Goal: Task Accomplishment & Management: Complete application form

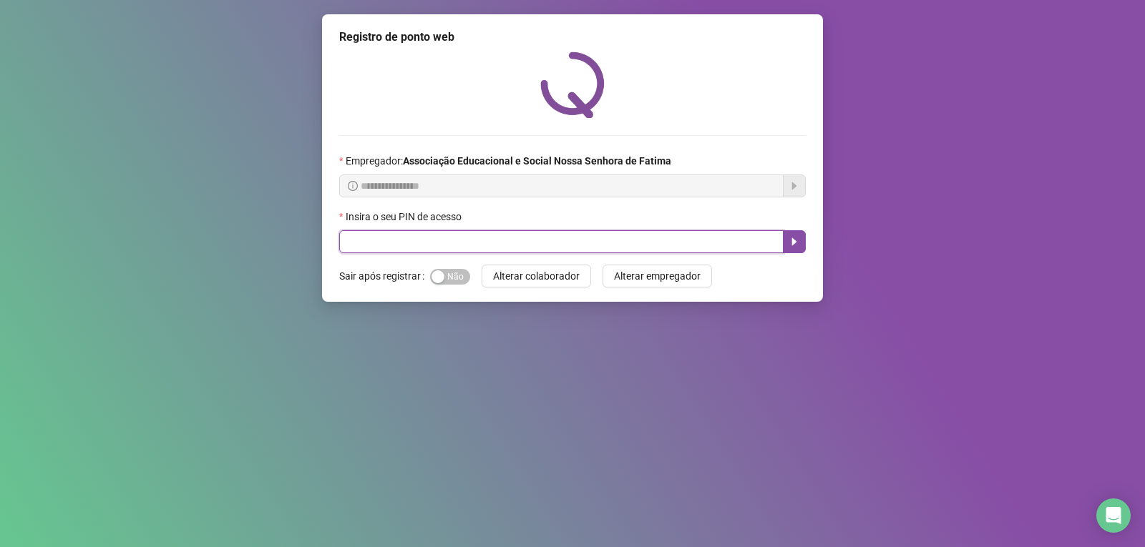
click at [362, 241] on input "text" at bounding box center [561, 241] width 444 height 23
type input "****"
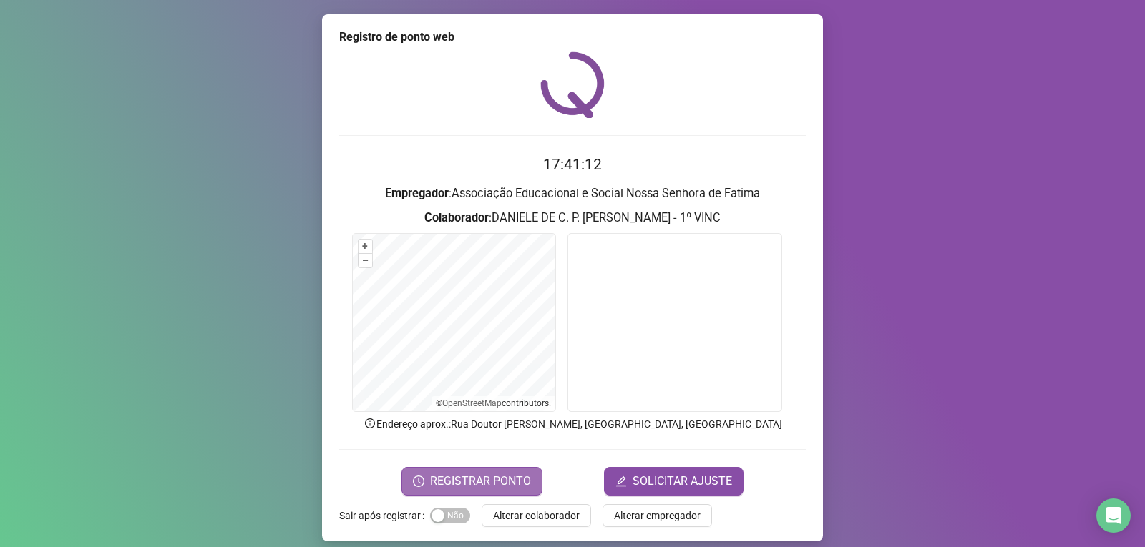
click at [445, 486] on span "REGISTRAR PONTO" at bounding box center [480, 481] width 101 height 17
click at [445, 486] on body "Página inicial Registrar ponto Espelho de ponto Meus registros Minhas solicitaç…" at bounding box center [572, 273] width 1145 height 547
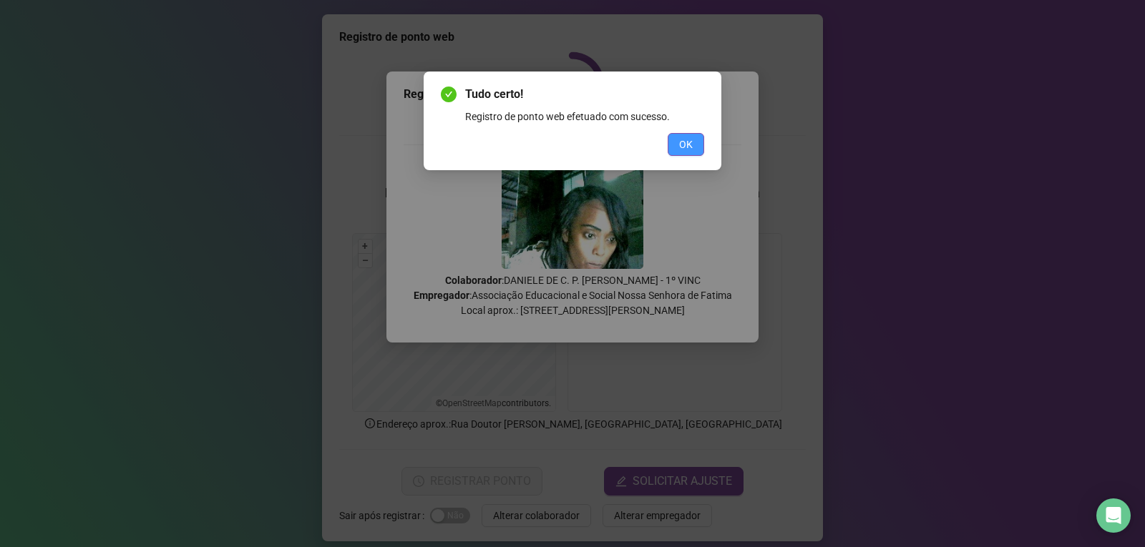
click at [671, 147] on button "OK" at bounding box center [686, 144] width 36 height 23
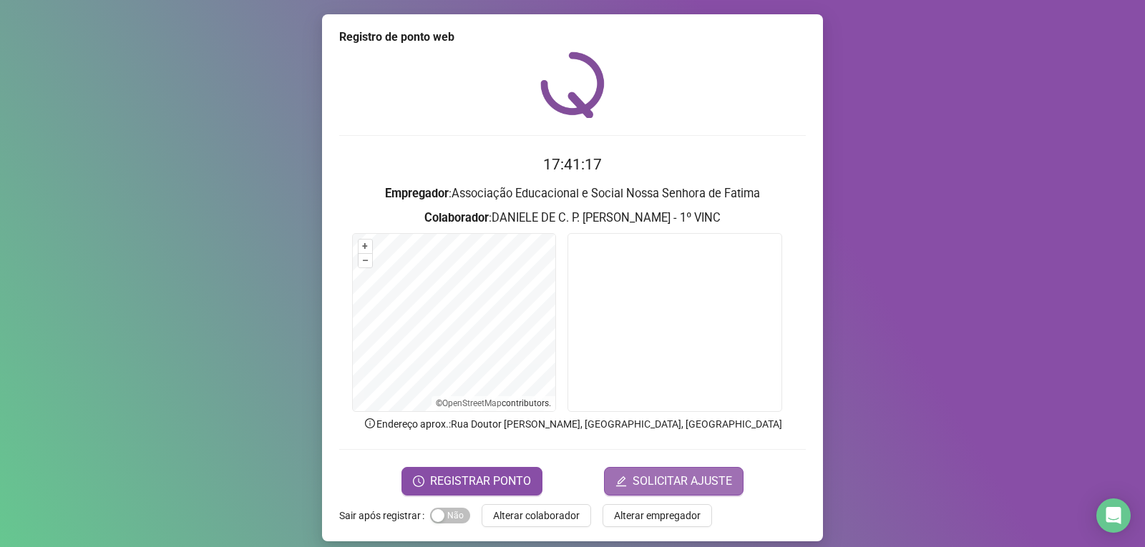
click at [699, 482] on span "SOLICITAR AJUSTE" at bounding box center [682, 481] width 99 height 17
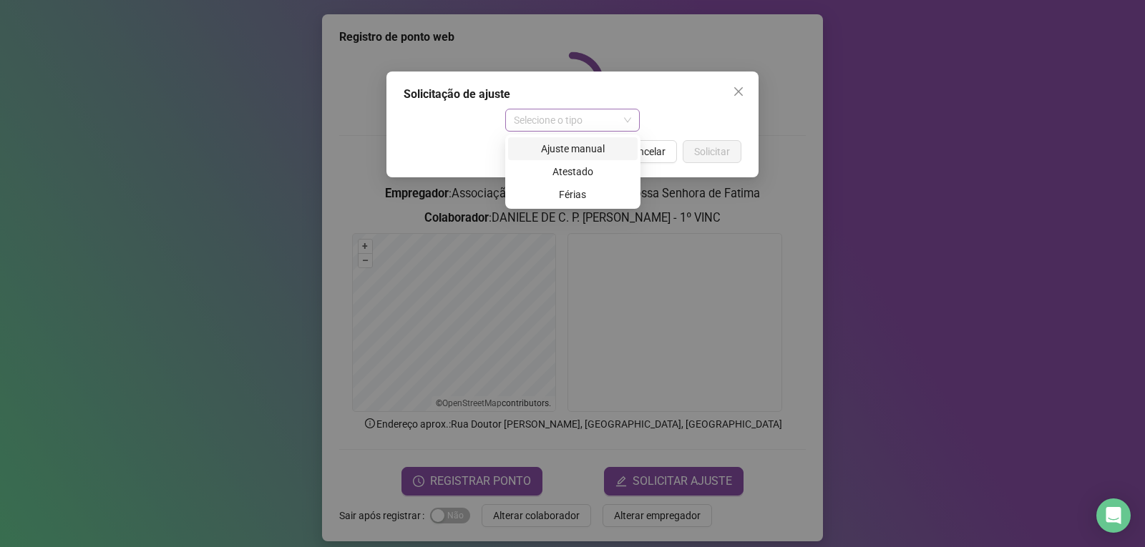
click at [622, 117] on span "Selecione o tipo" at bounding box center [573, 119] width 118 height 21
click at [603, 149] on div "Ajuste manual" at bounding box center [573, 149] width 112 height 16
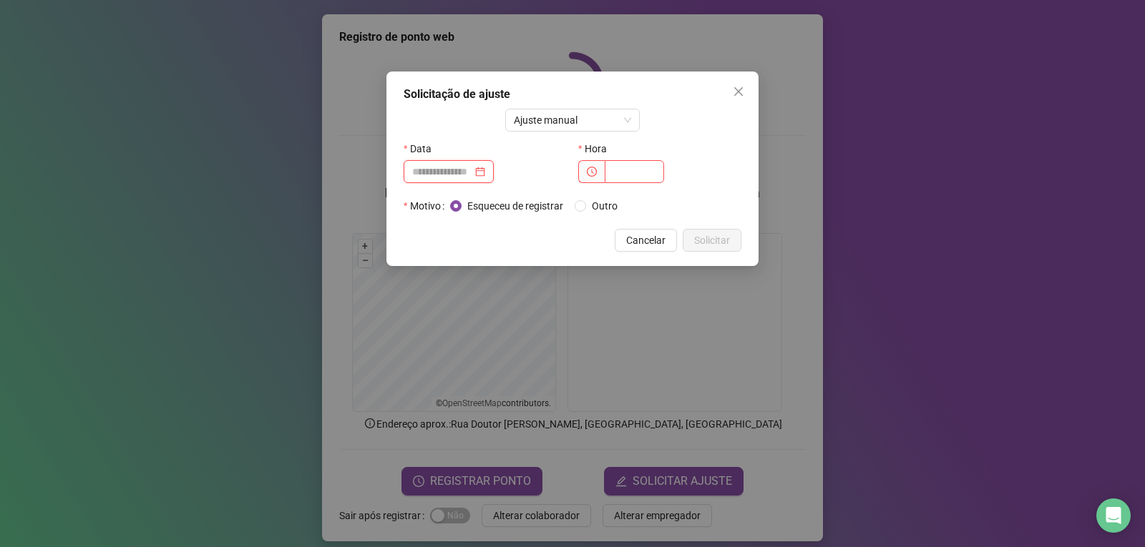
click at [458, 172] on input at bounding box center [442, 172] width 60 height 16
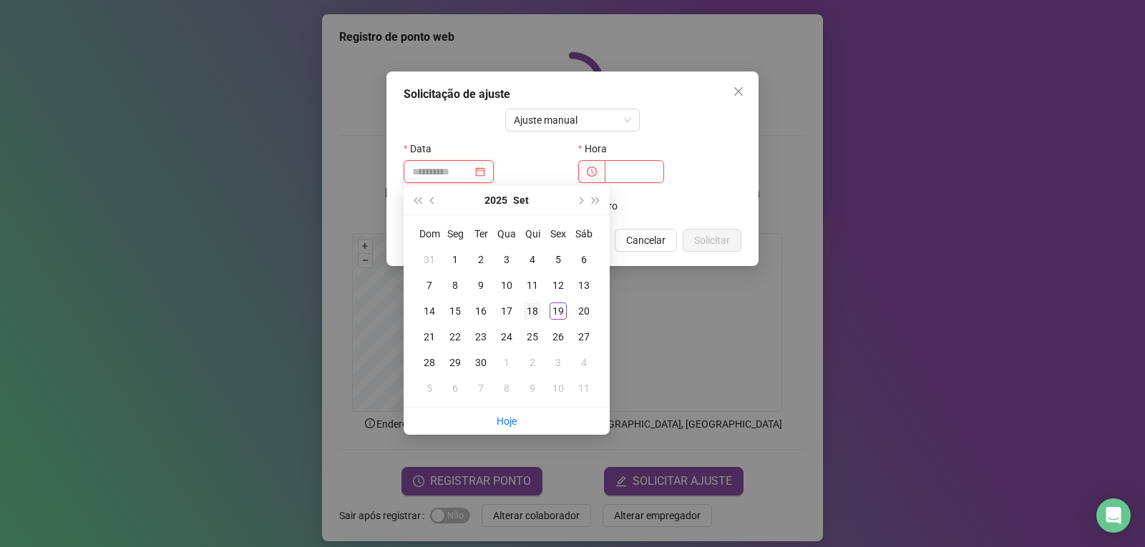
type input "**********"
drag, startPoint x: 529, startPoint y: 315, endPoint x: 540, endPoint y: 295, distance: 22.7
click at [529, 315] on div "18" at bounding box center [532, 311] width 17 height 17
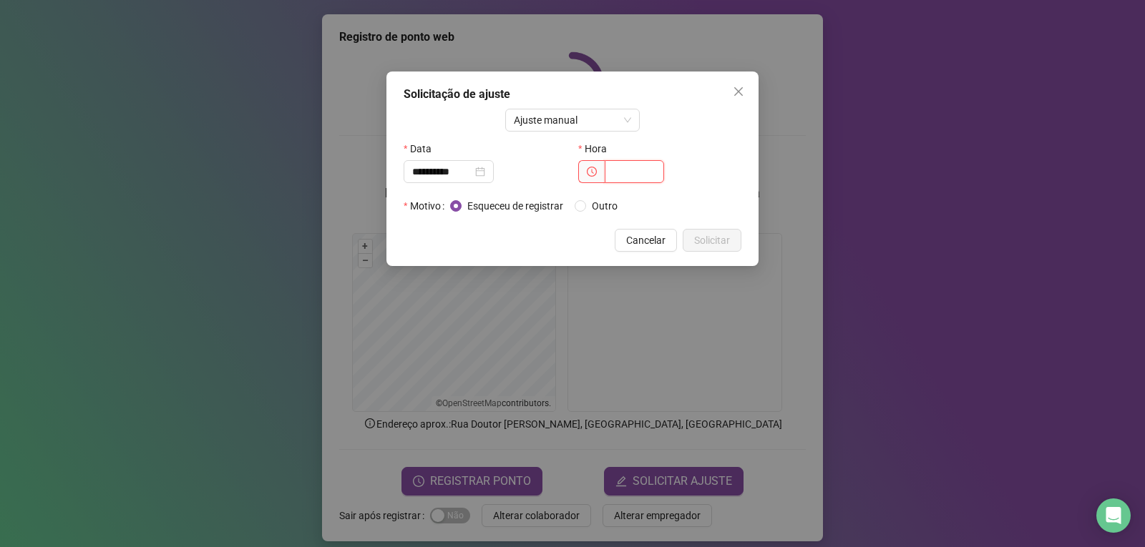
click at [635, 174] on input "text" at bounding box center [634, 171] width 59 height 23
type input "*****"
click at [717, 242] on span "Solicitar" at bounding box center [712, 241] width 36 height 16
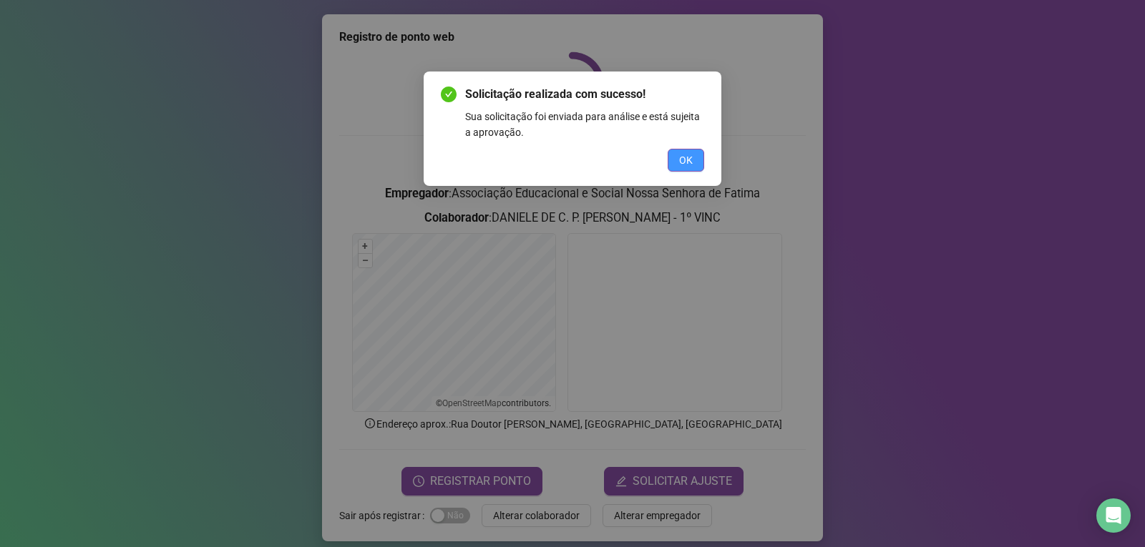
click at [691, 157] on span "OK" at bounding box center [686, 160] width 14 height 16
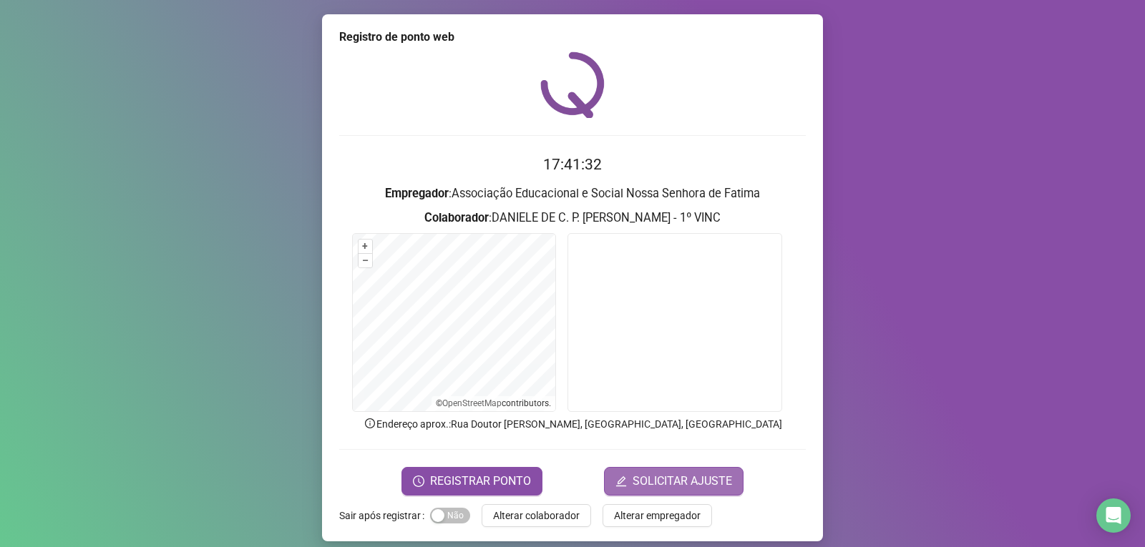
click at [647, 479] on span "SOLICITAR AJUSTE" at bounding box center [682, 481] width 99 height 17
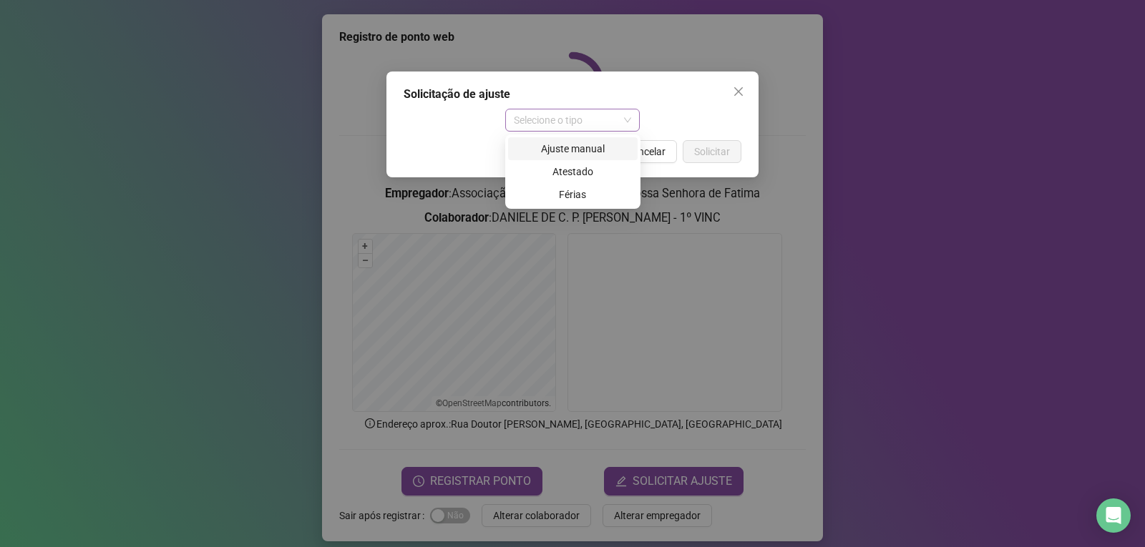
click at [597, 117] on span "Selecione o tipo" at bounding box center [573, 119] width 118 height 21
click at [580, 147] on div "Ajuste manual" at bounding box center [573, 149] width 112 height 16
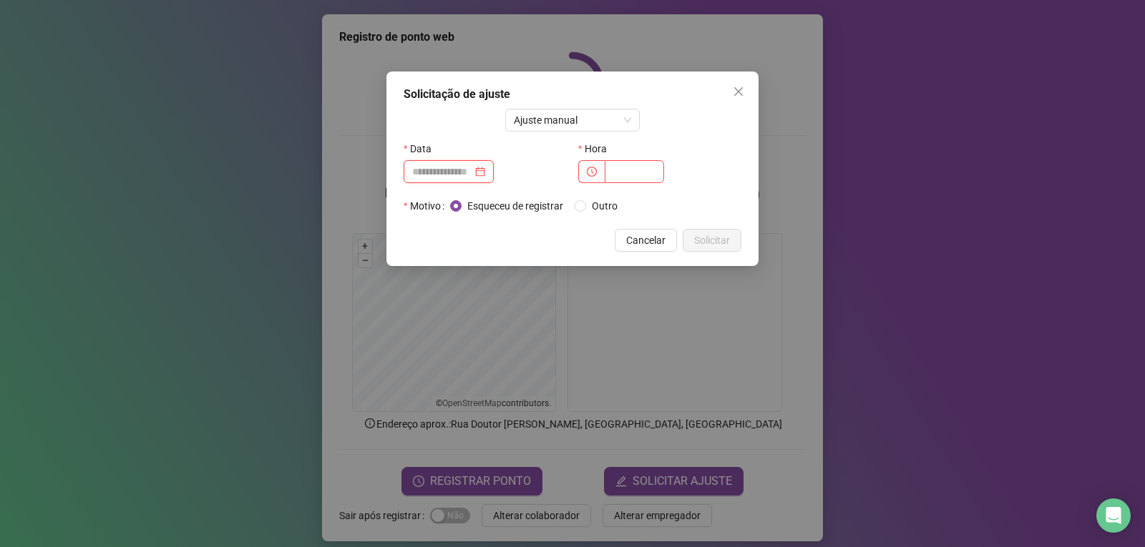
click at [461, 168] on input at bounding box center [442, 172] width 60 height 16
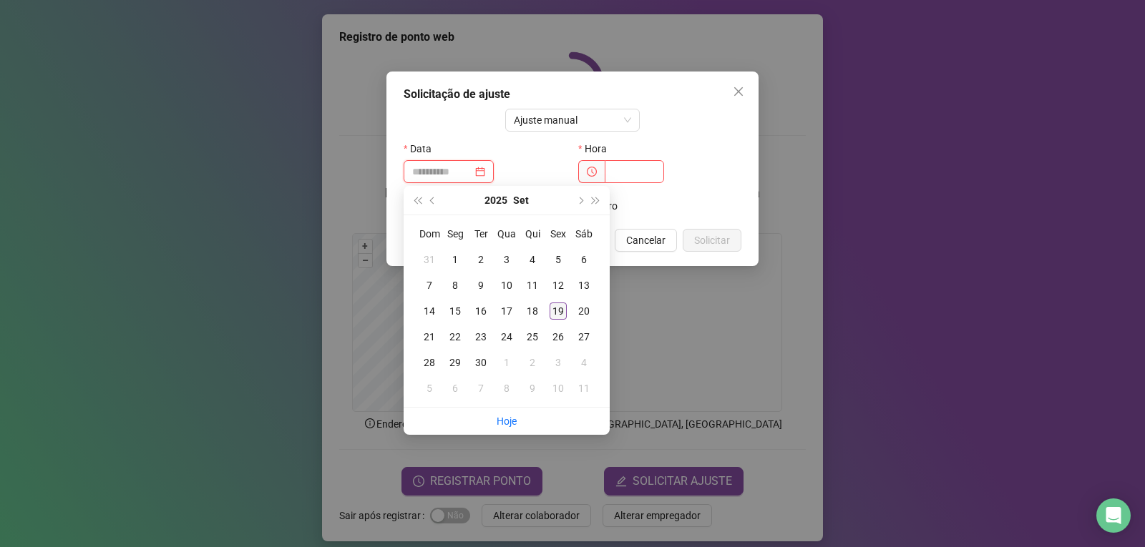
type input "**********"
click at [555, 306] on div "19" at bounding box center [558, 311] width 17 height 17
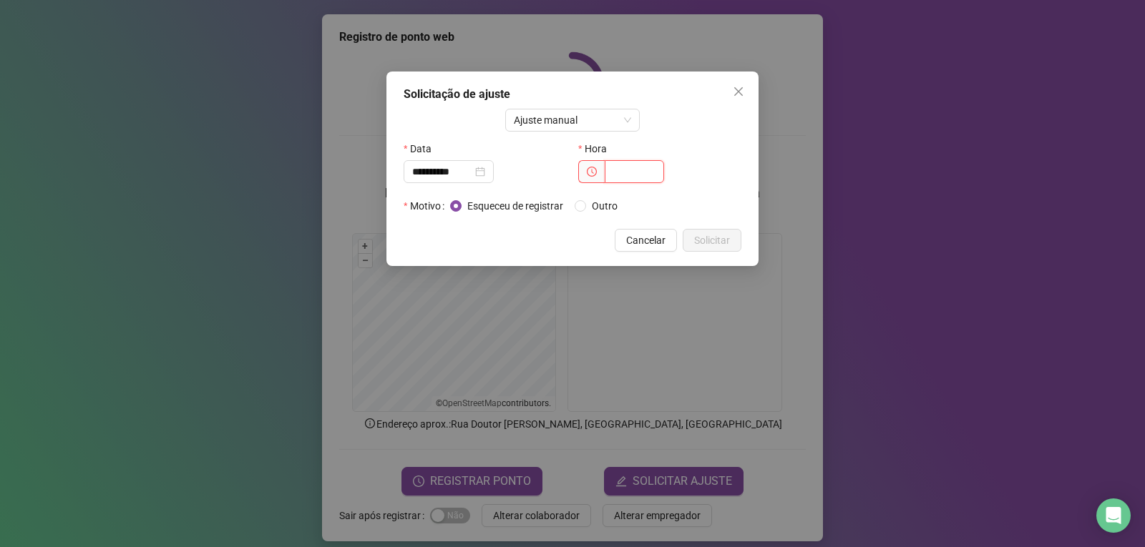
click at [623, 175] on input "text" at bounding box center [634, 171] width 59 height 23
type input "*****"
click at [716, 243] on span "Solicitar" at bounding box center [712, 241] width 36 height 16
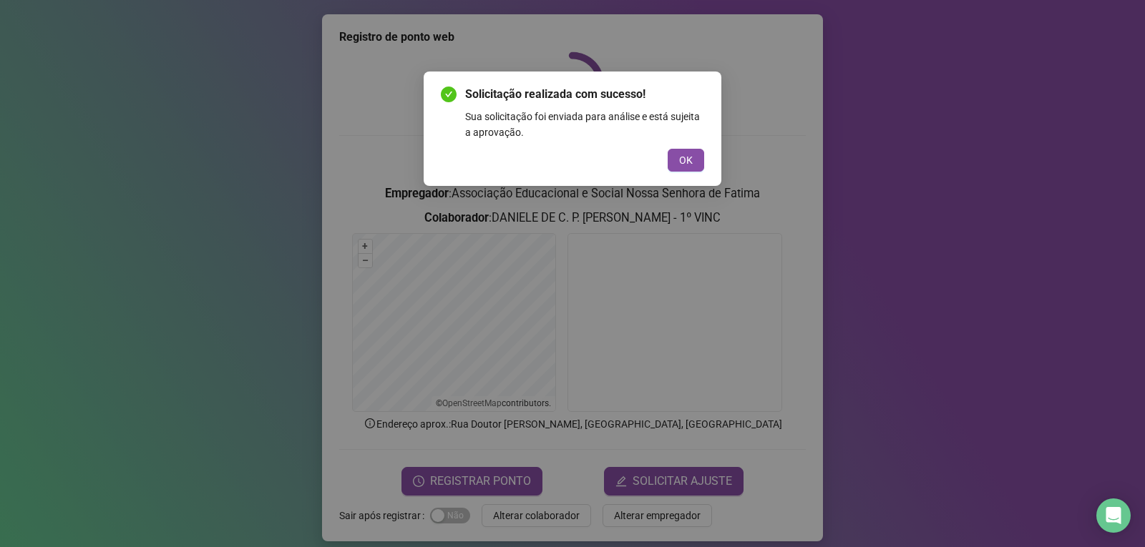
click at [709, 149] on div "Solicitação realizada com sucesso! Sua solicitação foi enviada para análise e e…" at bounding box center [573, 129] width 298 height 114
click at [686, 155] on span "OK" at bounding box center [686, 160] width 14 height 16
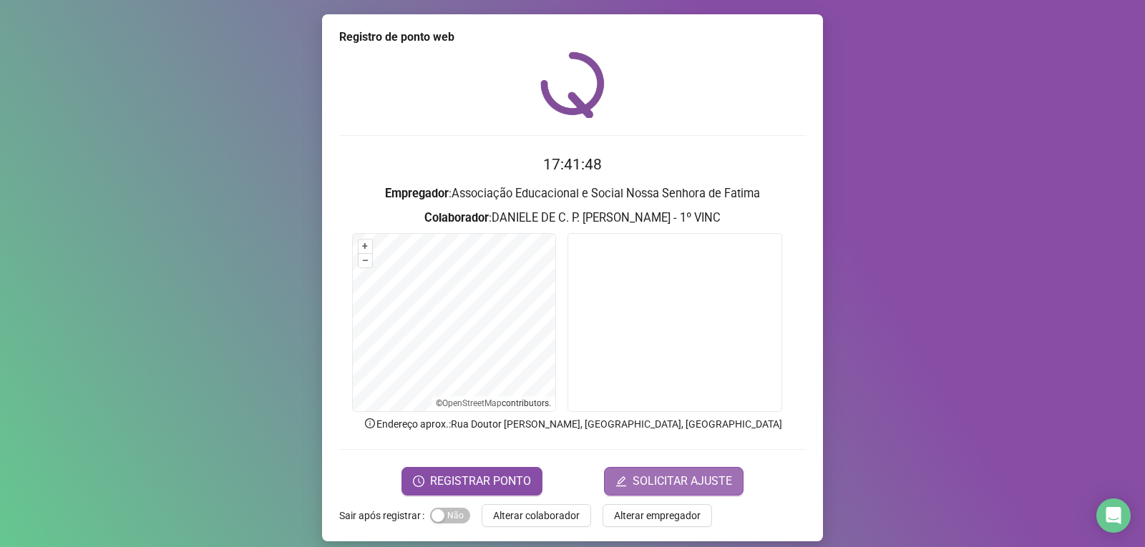
click at [682, 482] on span "SOLICITAR AJUSTE" at bounding box center [682, 481] width 99 height 17
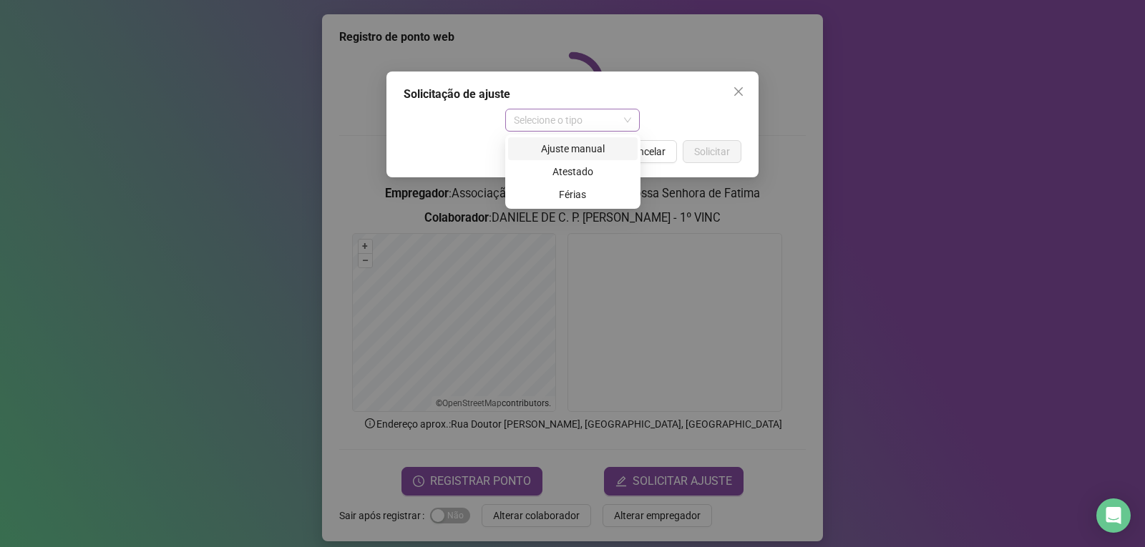
click at [618, 127] on span "Selecione o tipo" at bounding box center [573, 119] width 118 height 21
click at [601, 153] on div "Ajuste manual" at bounding box center [573, 149] width 112 height 16
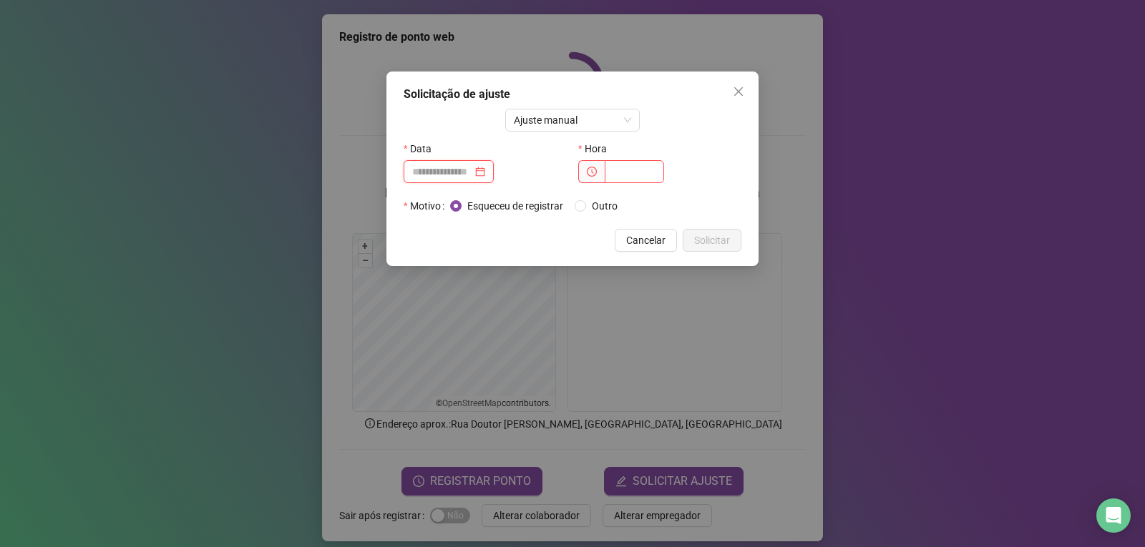
click at [472, 177] on input at bounding box center [442, 172] width 60 height 16
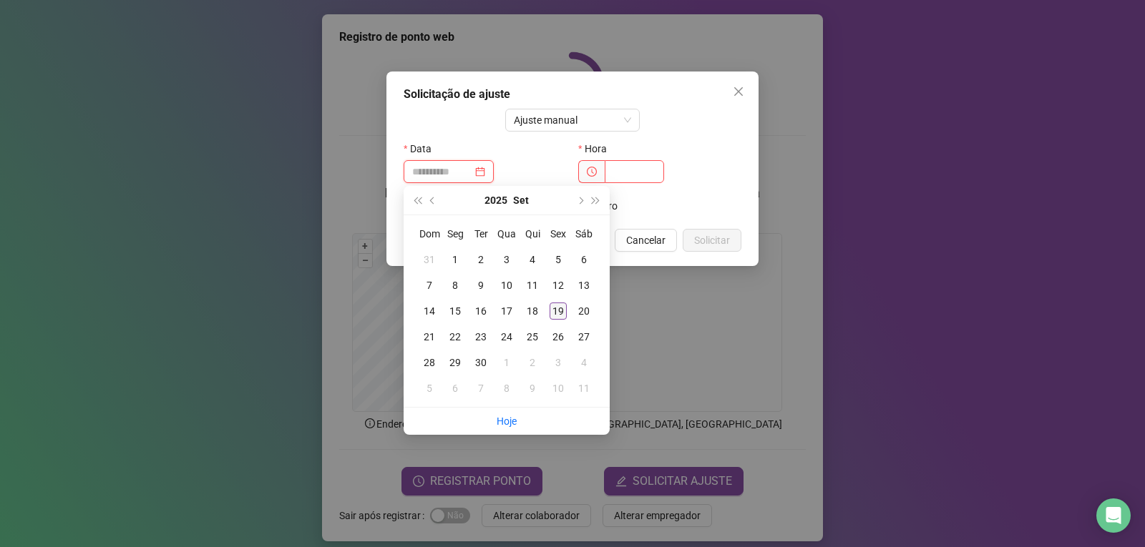
type input "**********"
click at [557, 314] on div "19" at bounding box center [558, 311] width 17 height 17
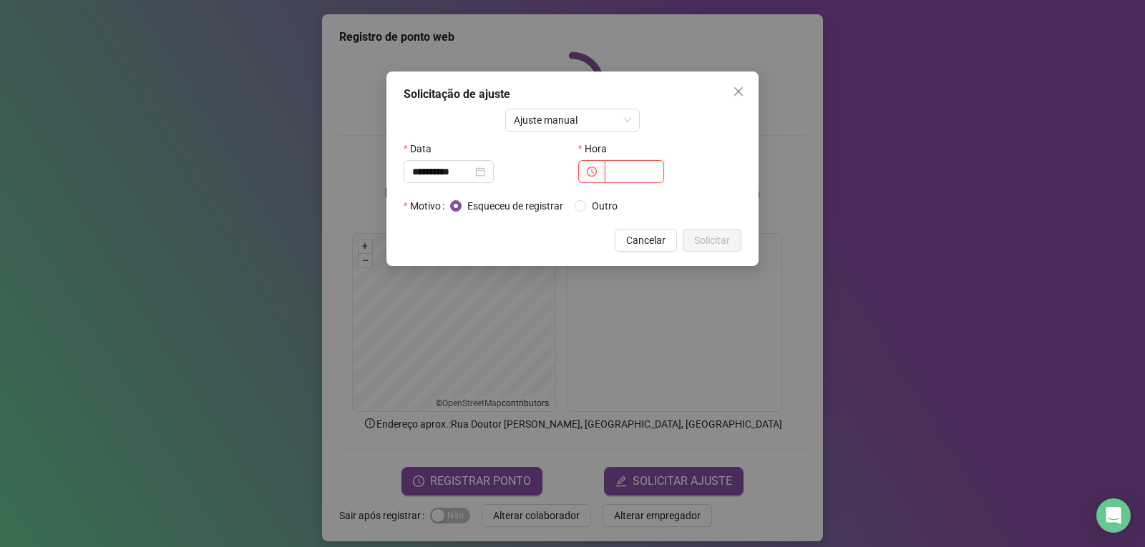
click at [642, 175] on input "text" at bounding box center [634, 171] width 59 height 23
type input "*****"
click at [720, 235] on span "Solicitar" at bounding box center [712, 241] width 36 height 16
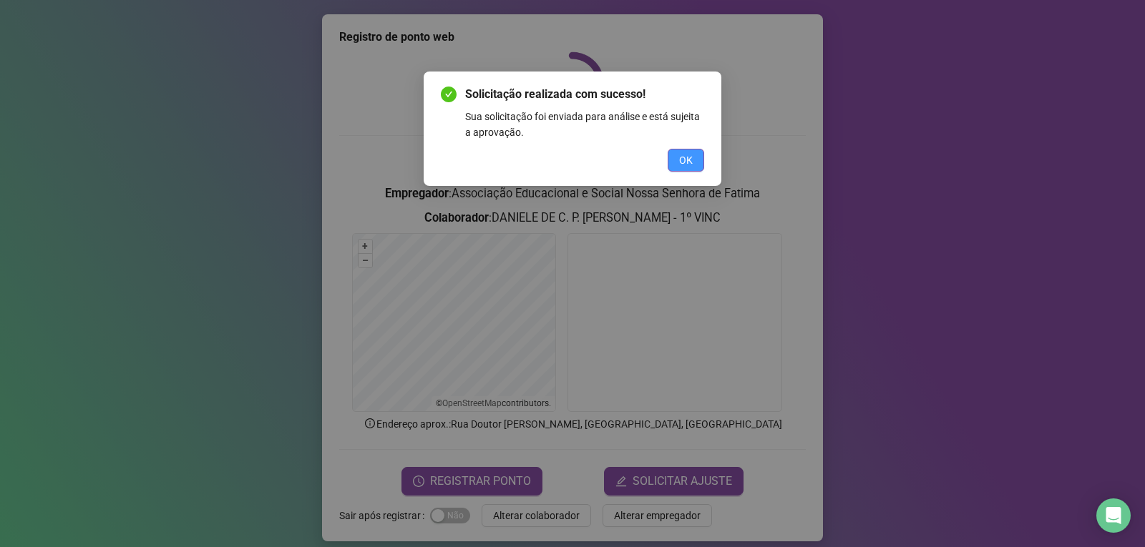
click at [696, 162] on button "OK" at bounding box center [686, 160] width 36 height 23
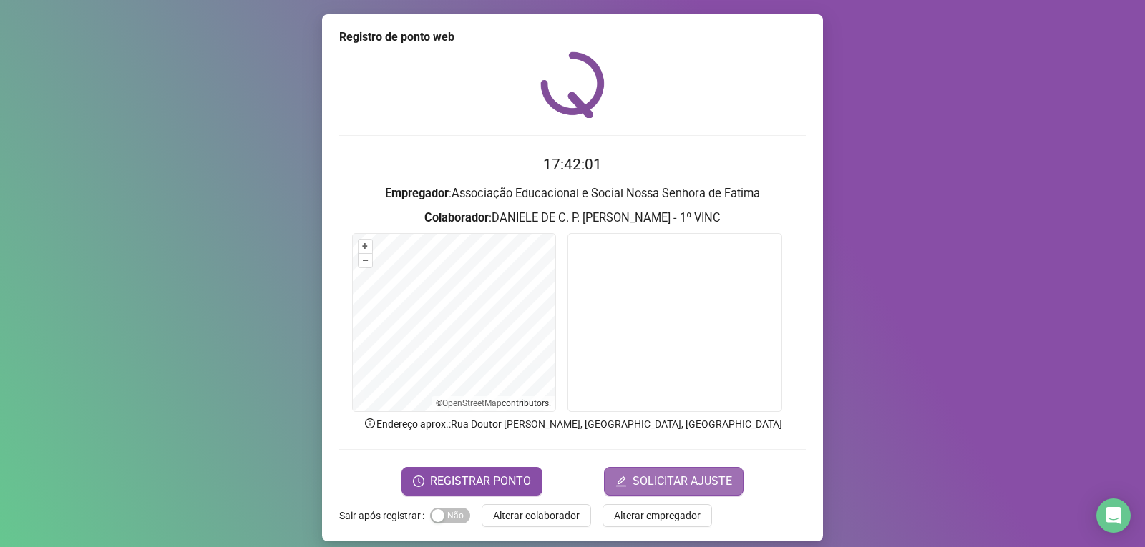
click at [663, 469] on button "SOLICITAR AJUSTE" at bounding box center [674, 481] width 140 height 29
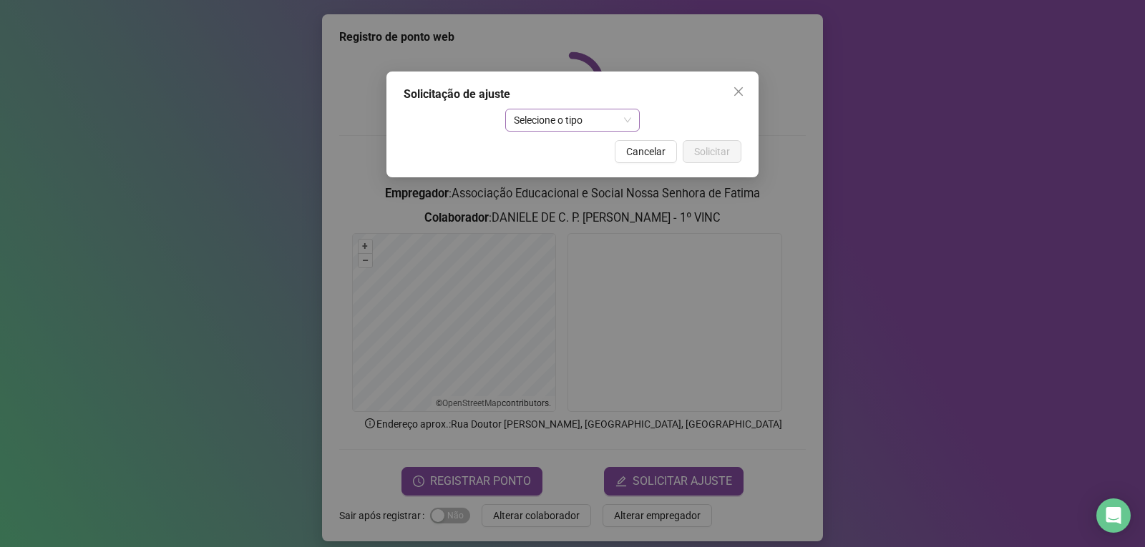
click at [595, 123] on span "Selecione o tipo" at bounding box center [573, 119] width 118 height 21
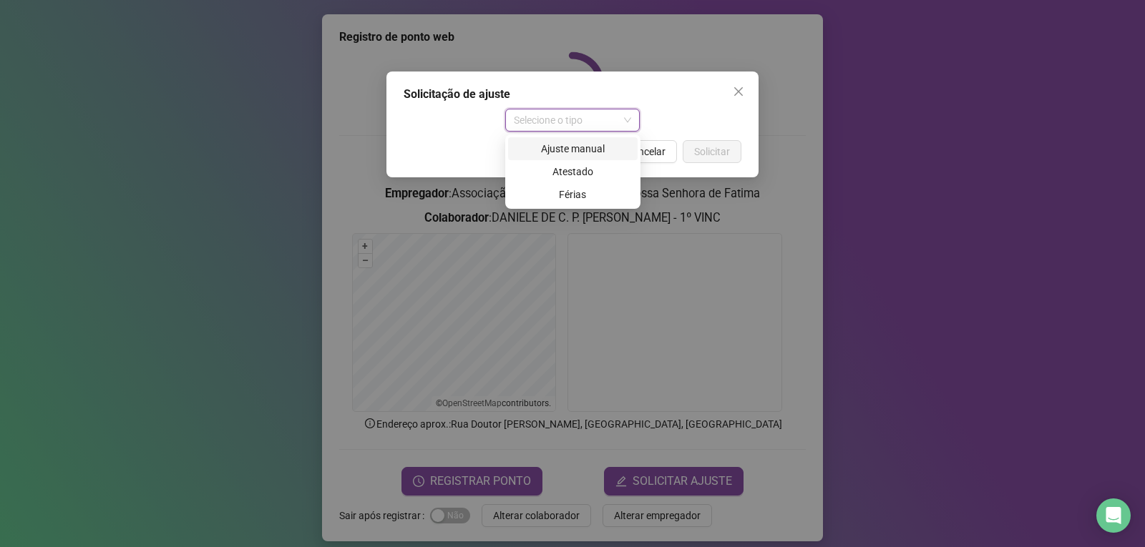
click at [576, 137] on div "Ajuste manual" at bounding box center [573, 148] width 130 height 23
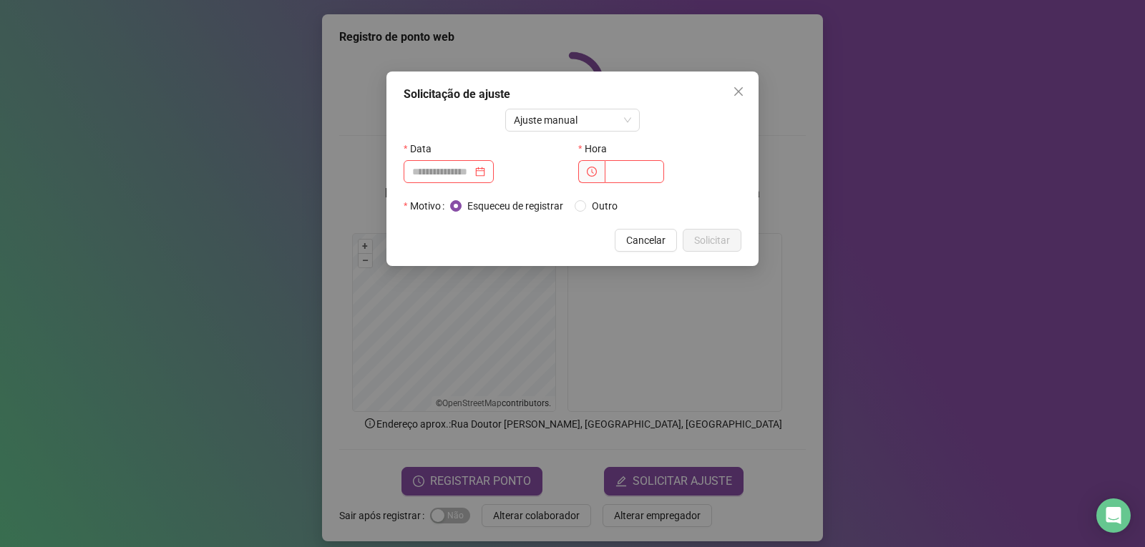
click at [449, 159] on div "Data" at bounding box center [485, 148] width 163 height 23
click at [456, 172] on input at bounding box center [442, 172] width 60 height 16
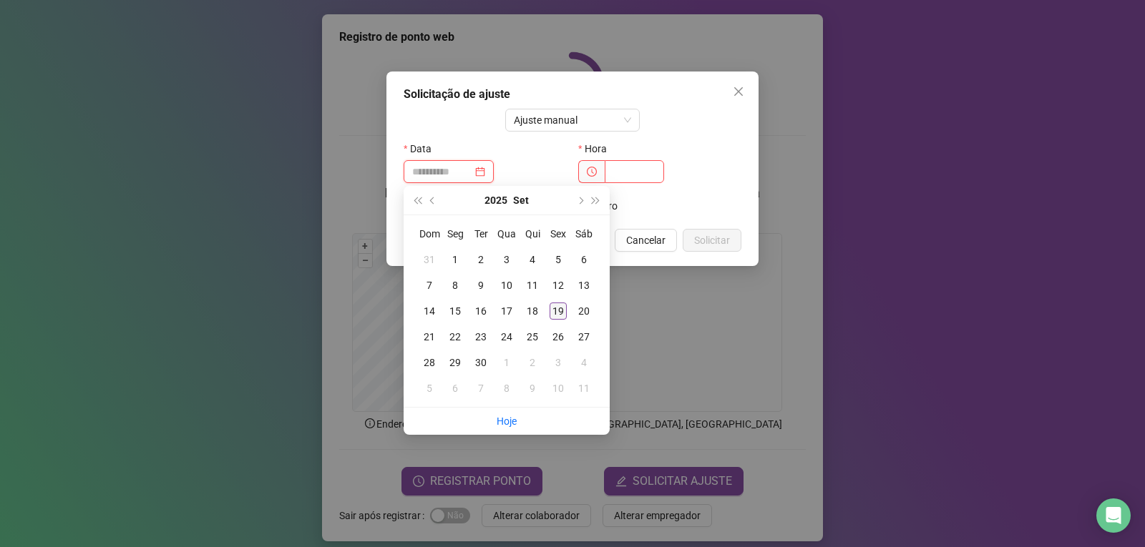
type input "**********"
click at [555, 314] on div "19" at bounding box center [558, 311] width 17 height 17
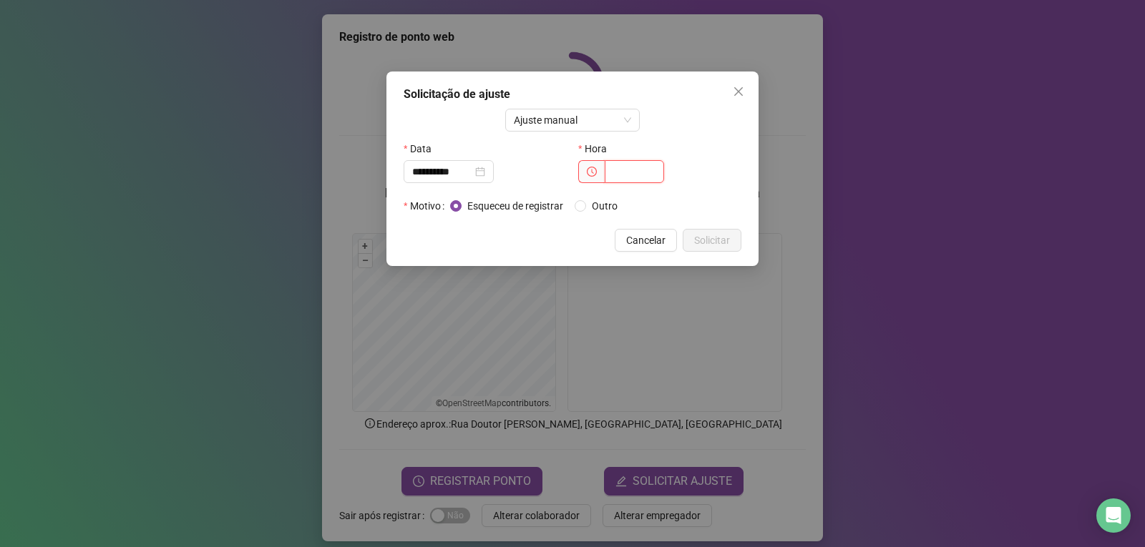
click at [624, 167] on input "text" at bounding box center [634, 171] width 59 height 23
type input "*****"
click at [718, 232] on button "Solicitar" at bounding box center [712, 240] width 59 height 23
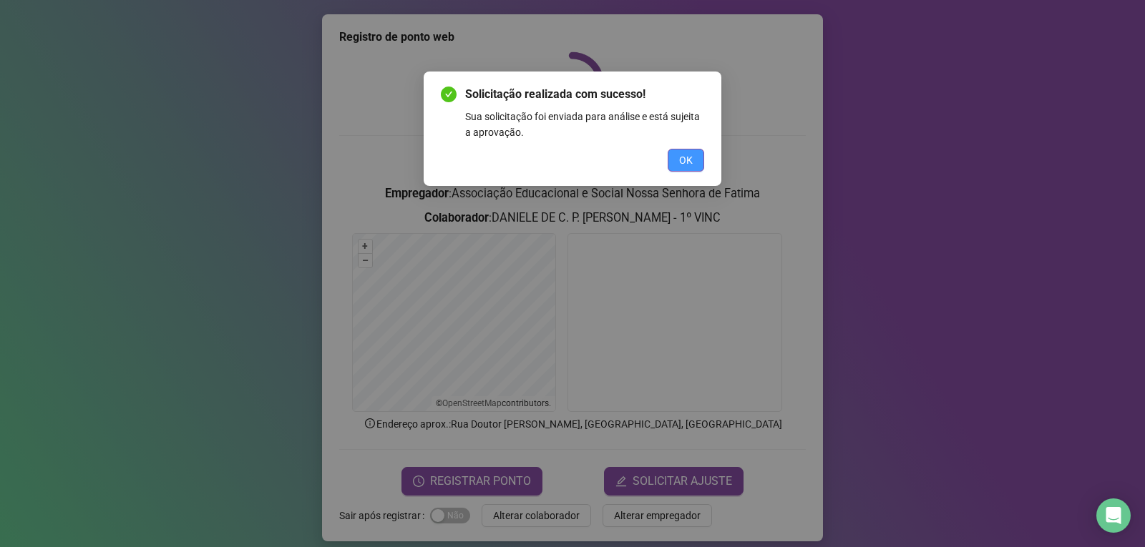
click at [686, 156] on span "OK" at bounding box center [686, 160] width 14 height 16
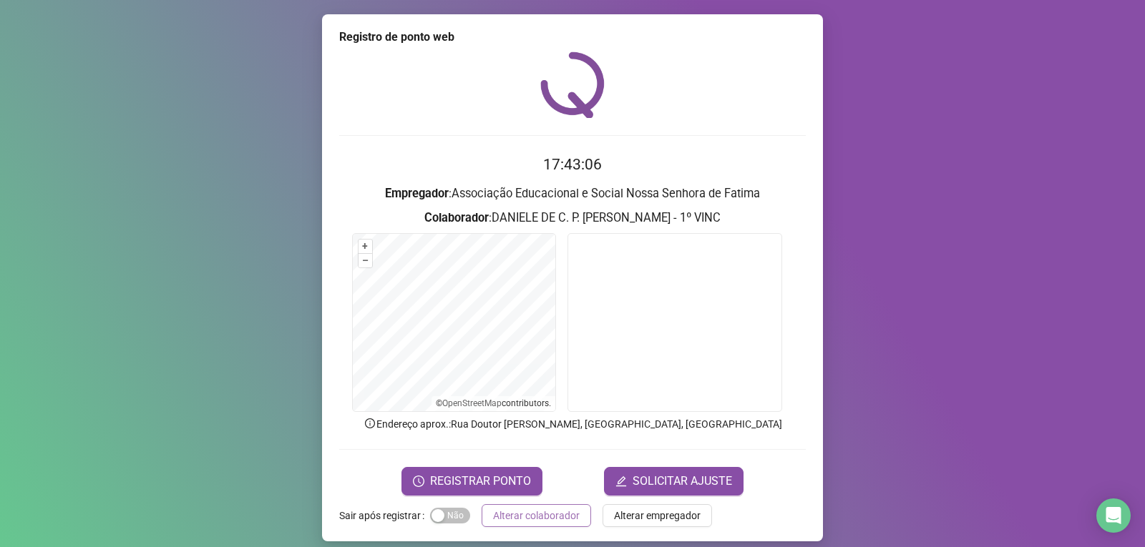
click at [560, 524] on button "Alterar colaborador" at bounding box center [536, 515] width 109 height 23
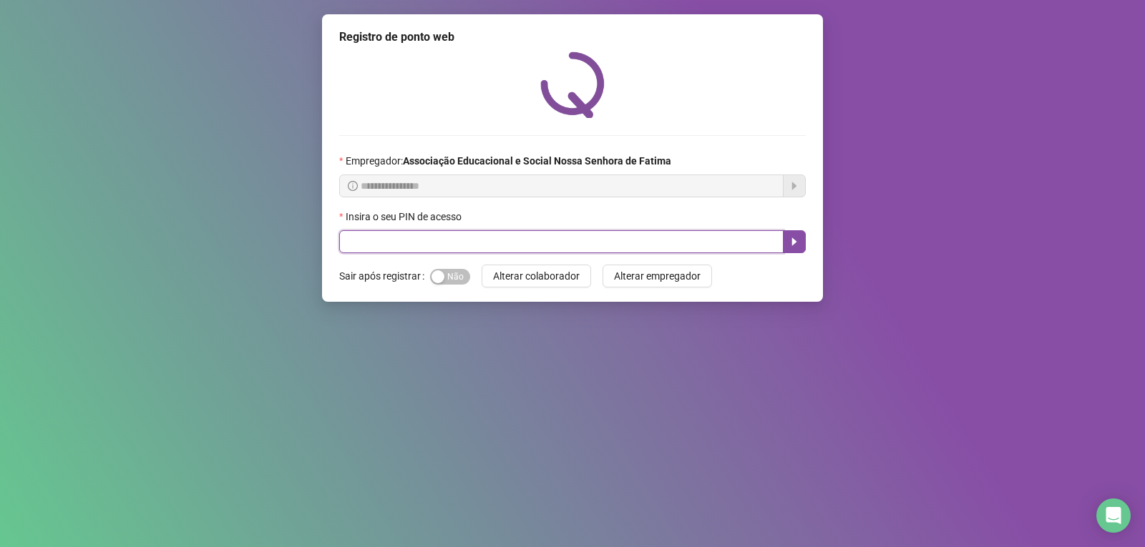
click at [640, 240] on input "text" at bounding box center [561, 241] width 444 height 23
type input "*****"
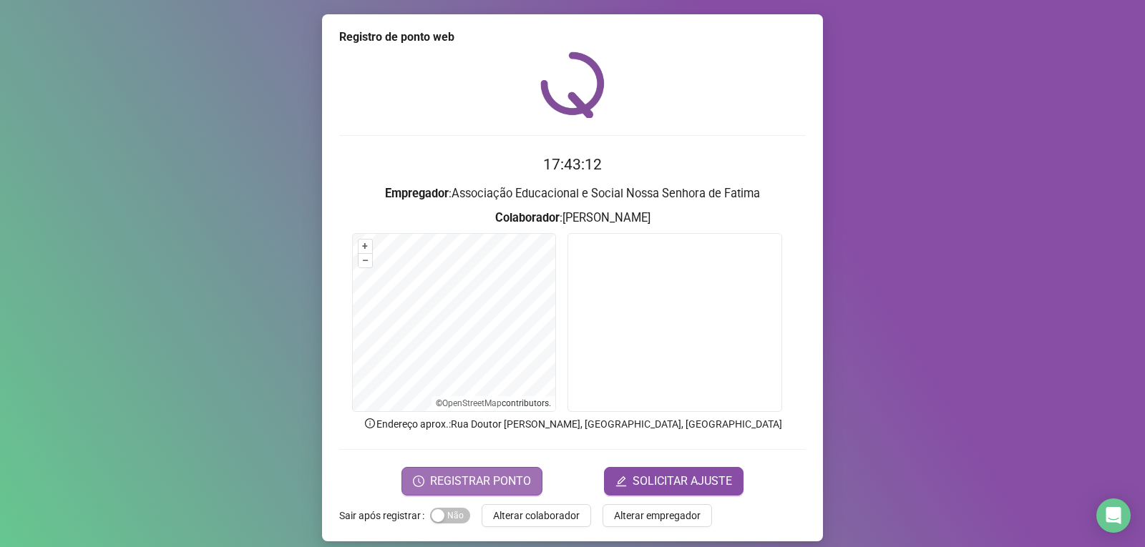
click at [498, 481] on span "REGISTRAR PONTO" at bounding box center [480, 481] width 101 height 17
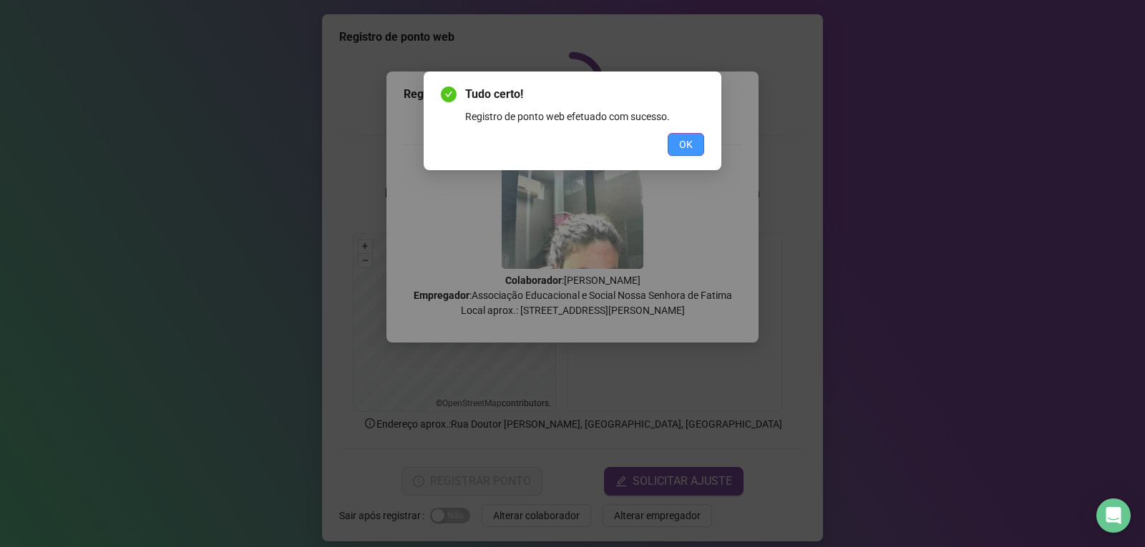
click at [695, 147] on button "OK" at bounding box center [686, 144] width 36 height 23
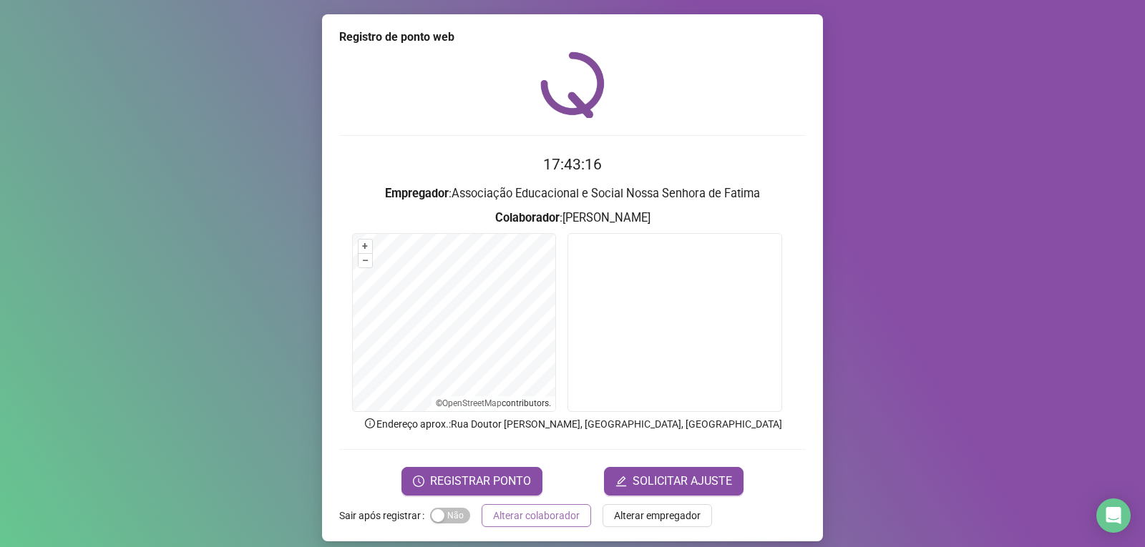
click at [555, 512] on span "Alterar colaborador" at bounding box center [536, 516] width 87 height 16
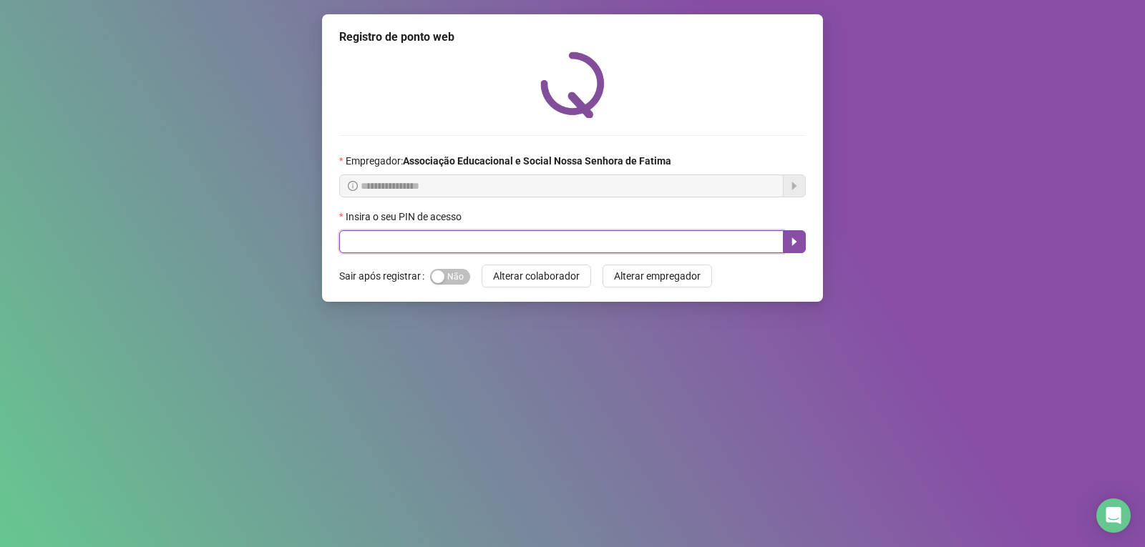
click at [707, 239] on input "text" at bounding box center [561, 241] width 444 height 23
type input "*****"
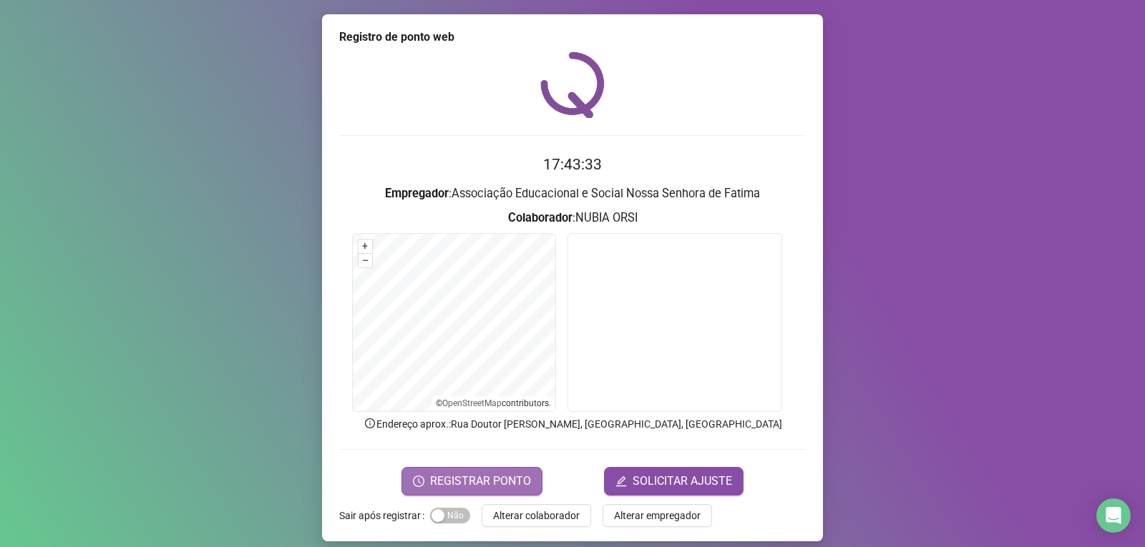
click at [502, 492] on button "REGISTRAR PONTO" at bounding box center [471, 481] width 141 height 29
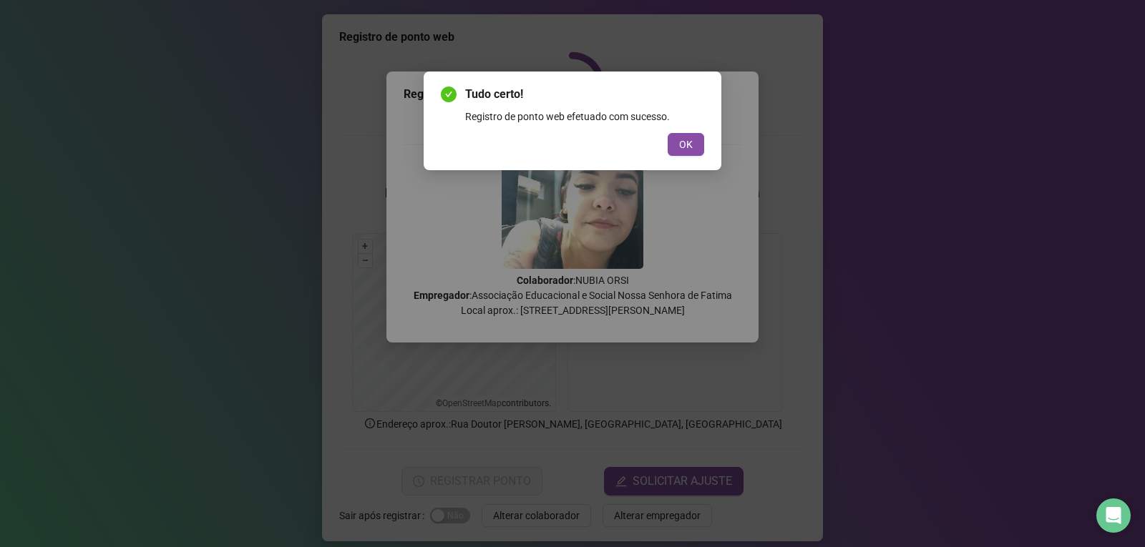
click at [674, 156] on div "Tudo certo! Registro de ponto web efetuado com sucesso. OK" at bounding box center [573, 121] width 298 height 99
click at [683, 142] on span "OK" at bounding box center [686, 145] width 14 height 16
